Goal: Information Seeking & Learning: Learn about a topic

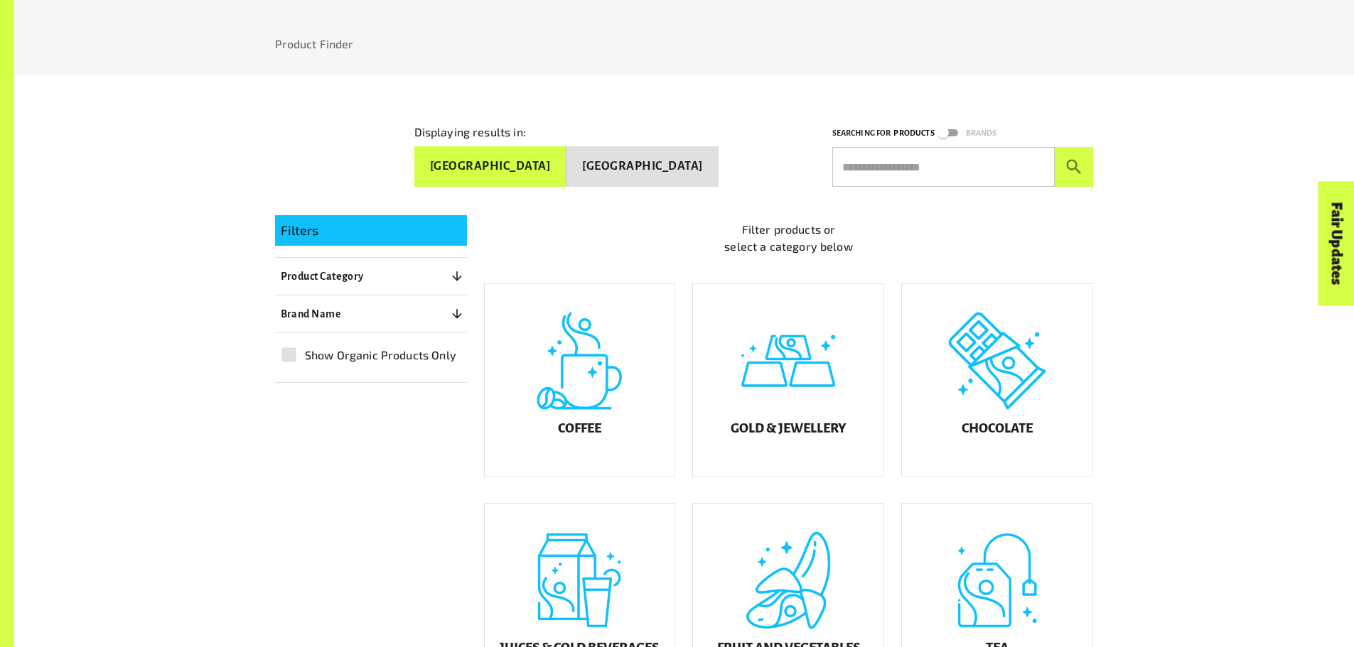
scroll to position [213, 0]
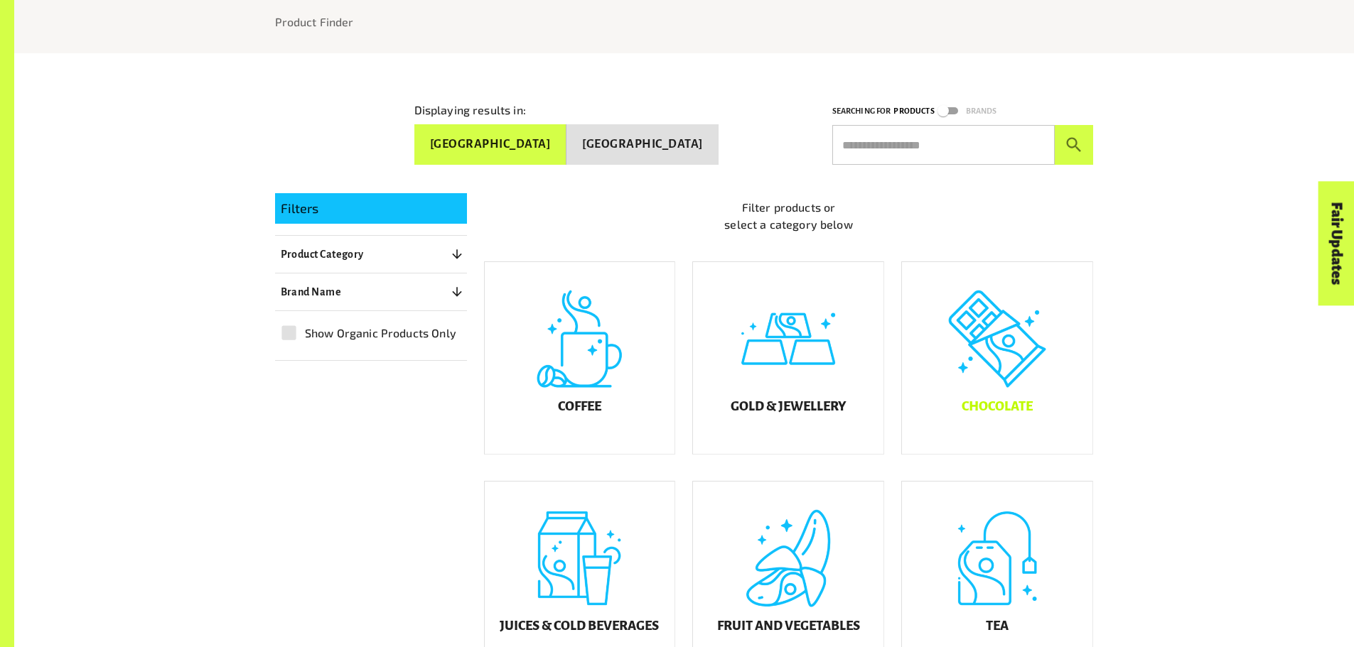
click at [1022, 345] on div "Chocolate" at bounding box center [997, 358] width 190 height 192
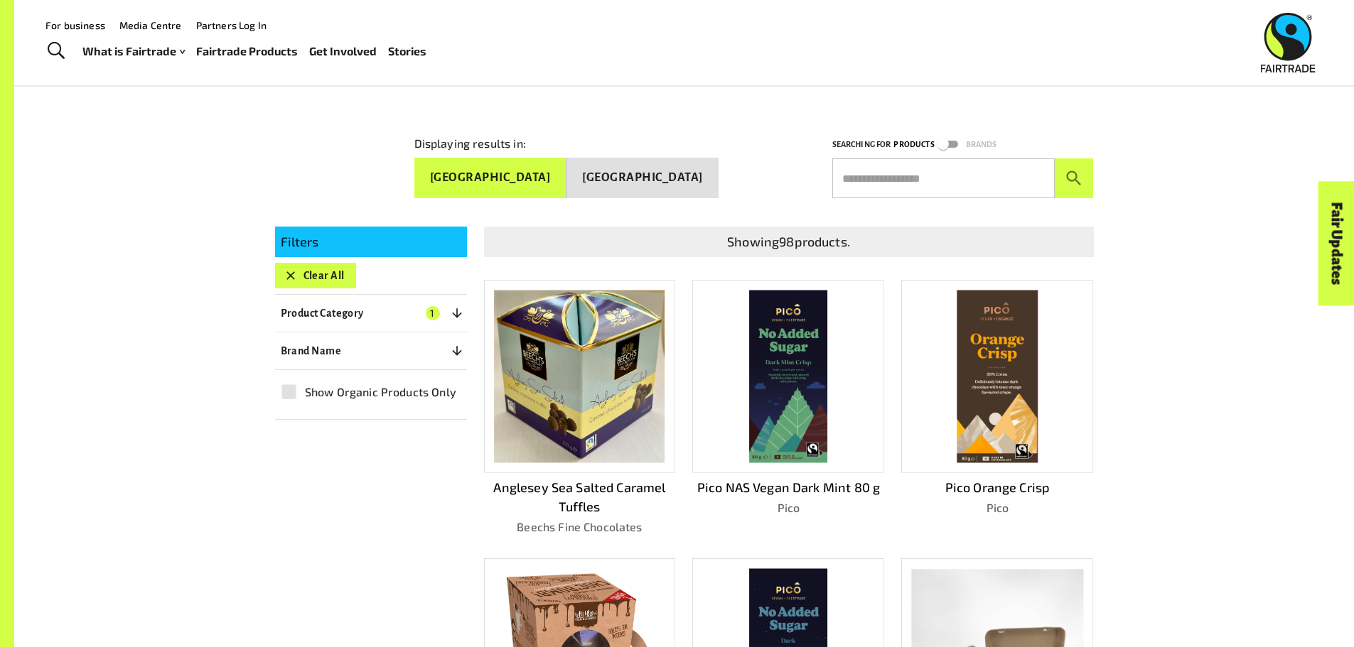
scroll to position [171, 0]
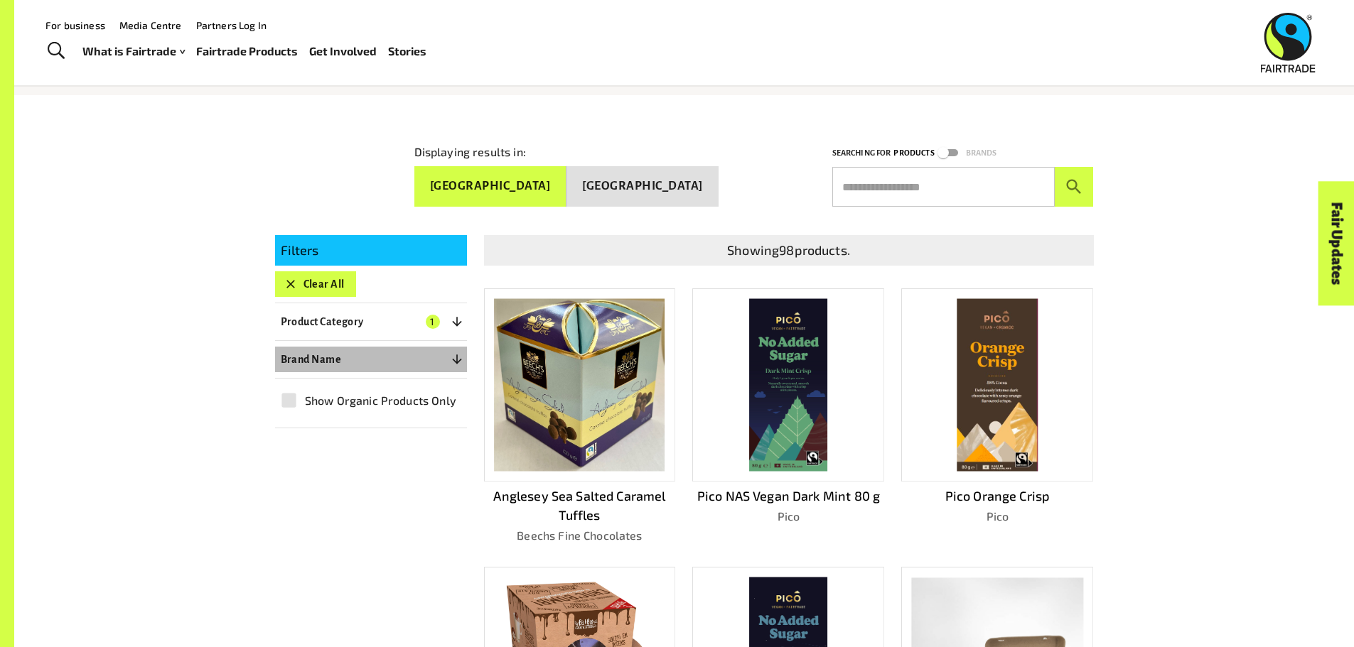
click at [426, 354] on button "Brand Name 0" at bounding box center [371, 360] width 192 height 26
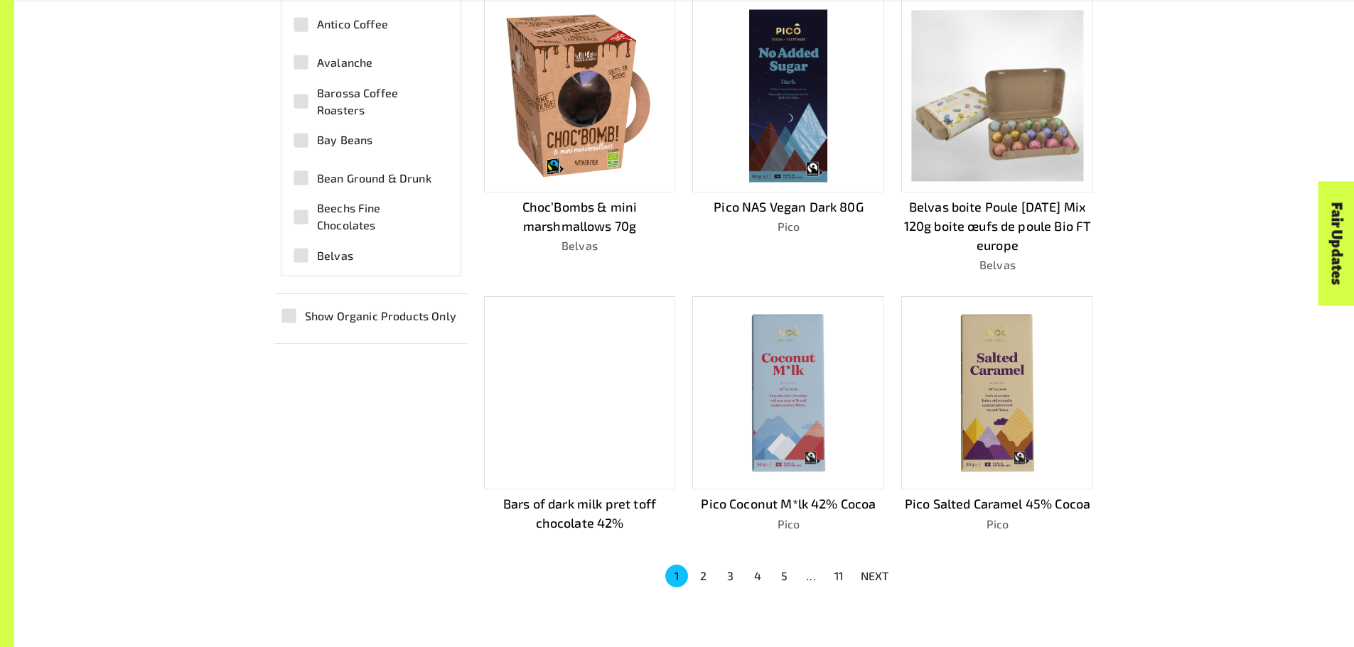
scroll to position [740, 0]
click at [699, 571] on button "2" at bounding box center [703, 575] width 23 height 23
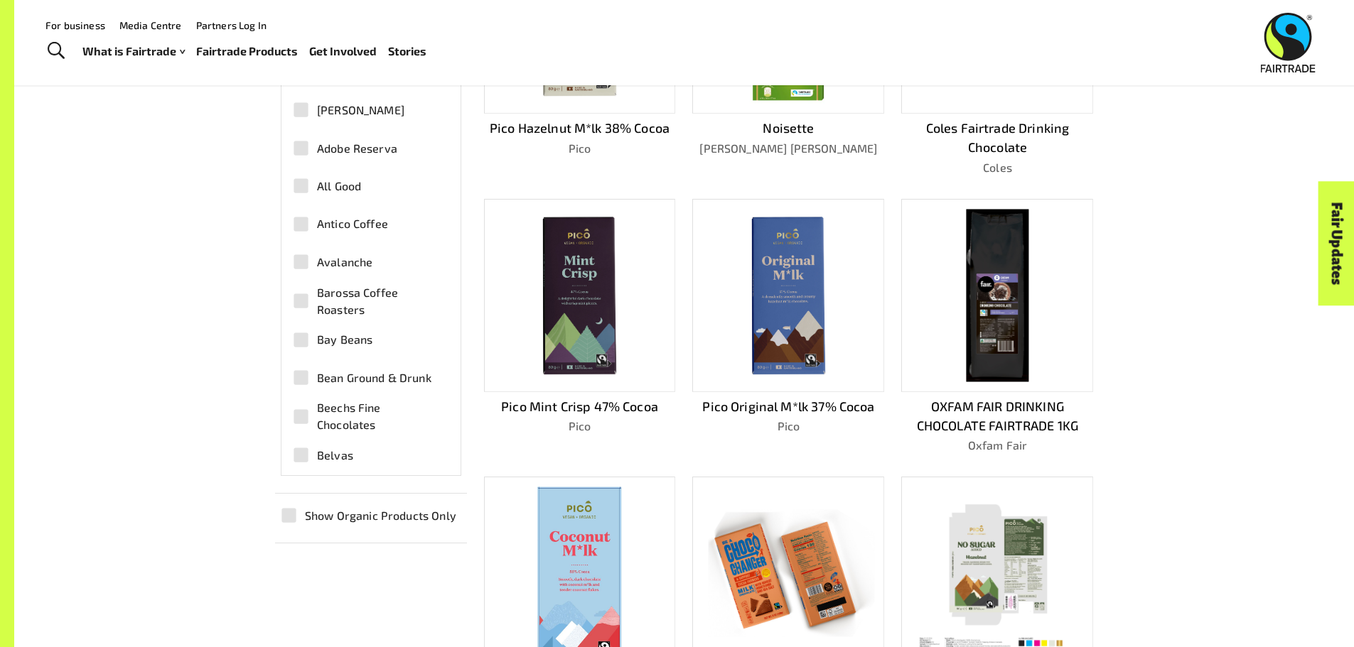
scroll to position [526, 0]
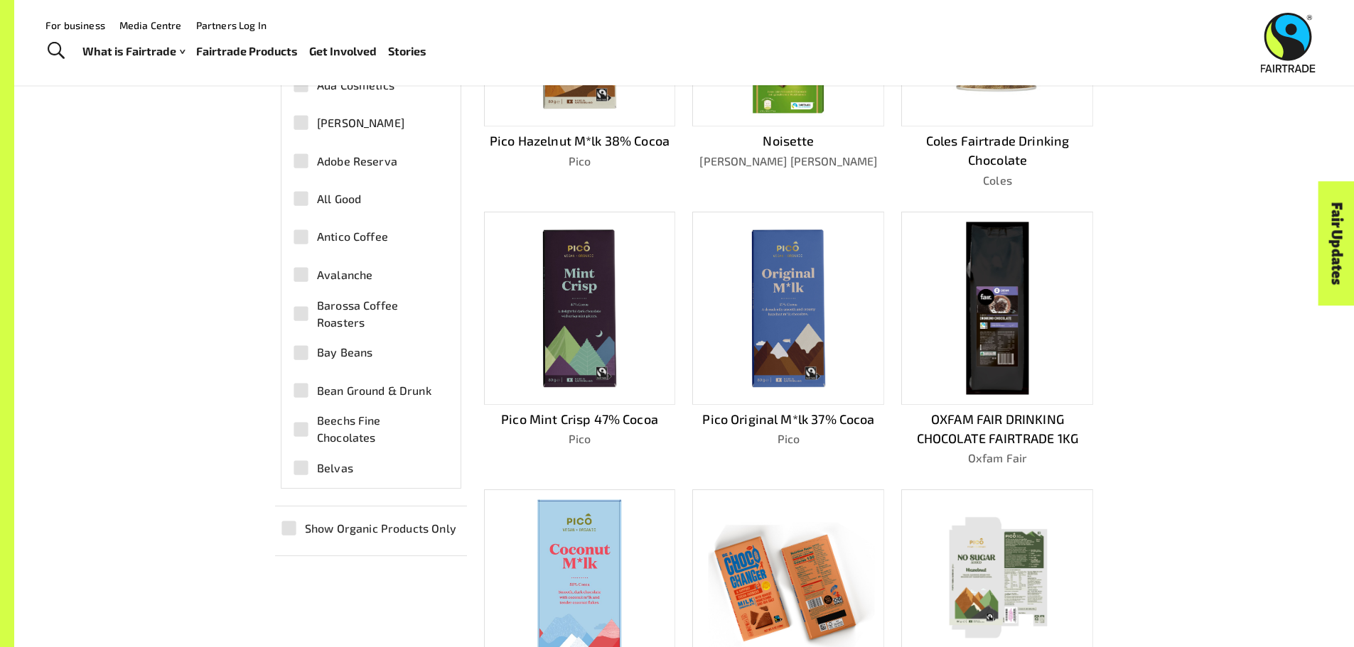
click at [793, 279] on img at bounding box center [788, 307] width 171 height 171
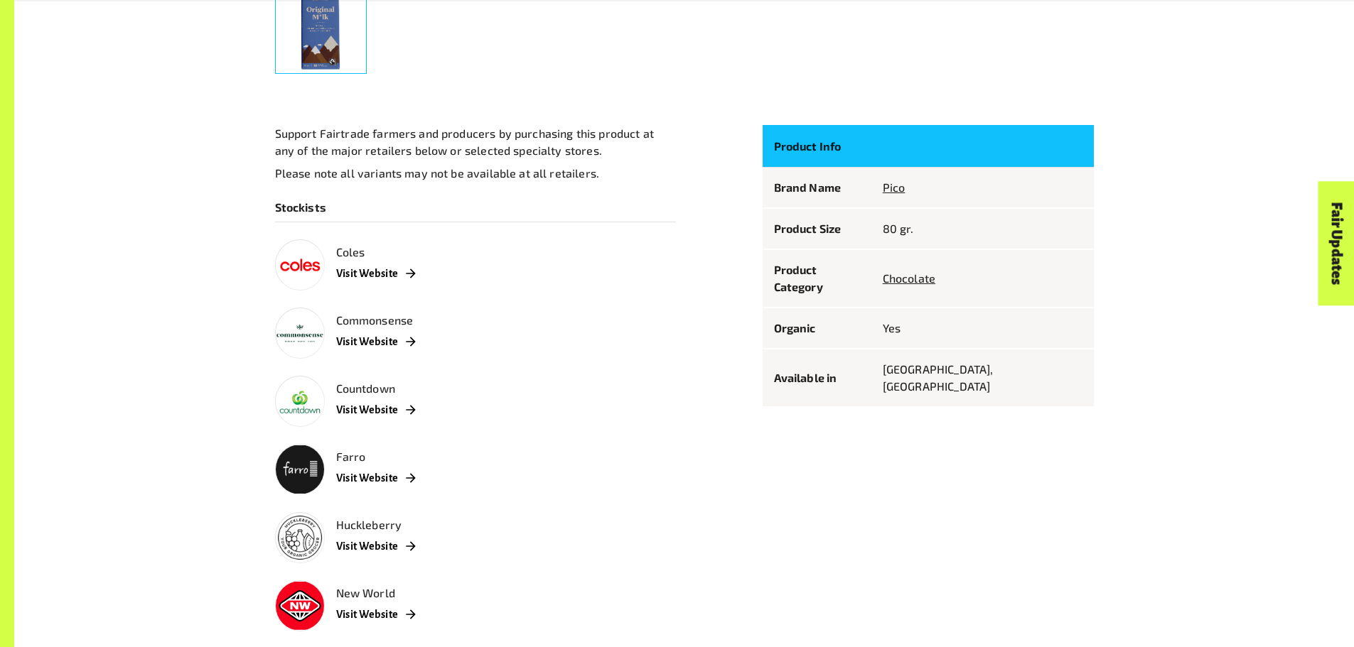
scroll to position [764, 0]
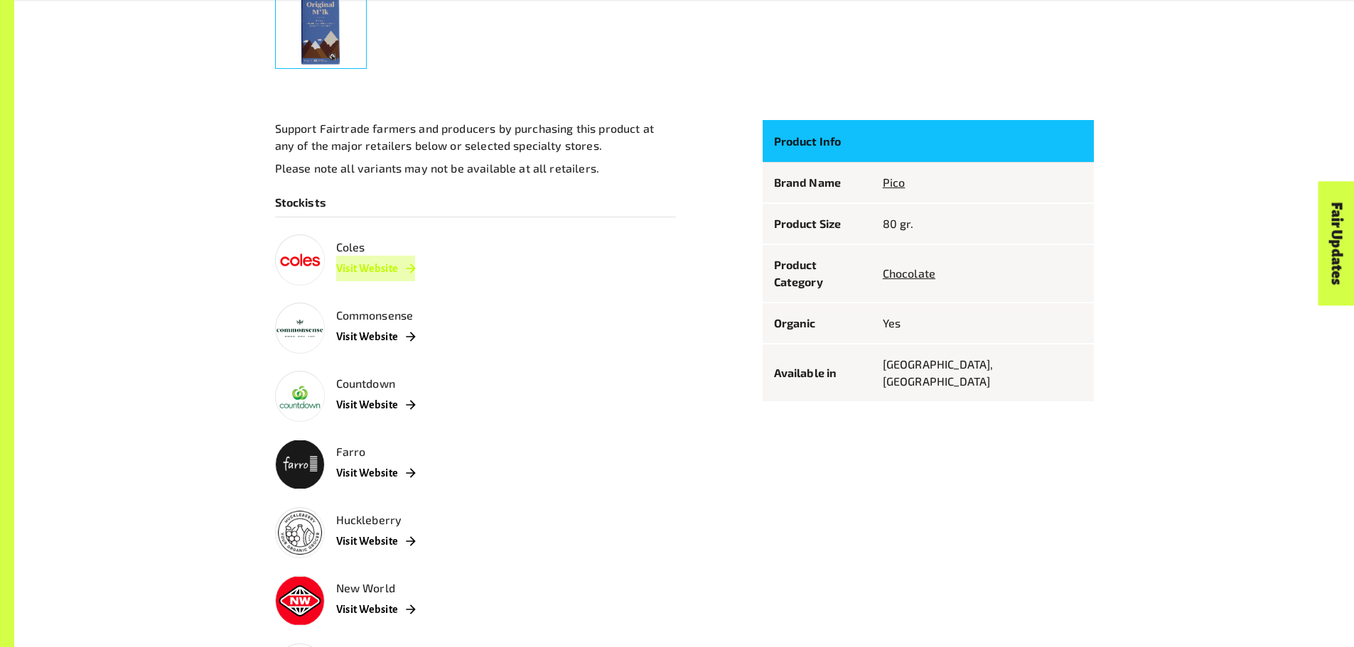
click at [362, 269] on link "Visit Website" at bounding box center [376, 269] width 80 height 26
drag, startPoint x: 867, startPoint y: 49, endPoint x: 877, endPoint y: 45, distance: 10.8
